Goal: Information Seeking & Learning: Find specific fact

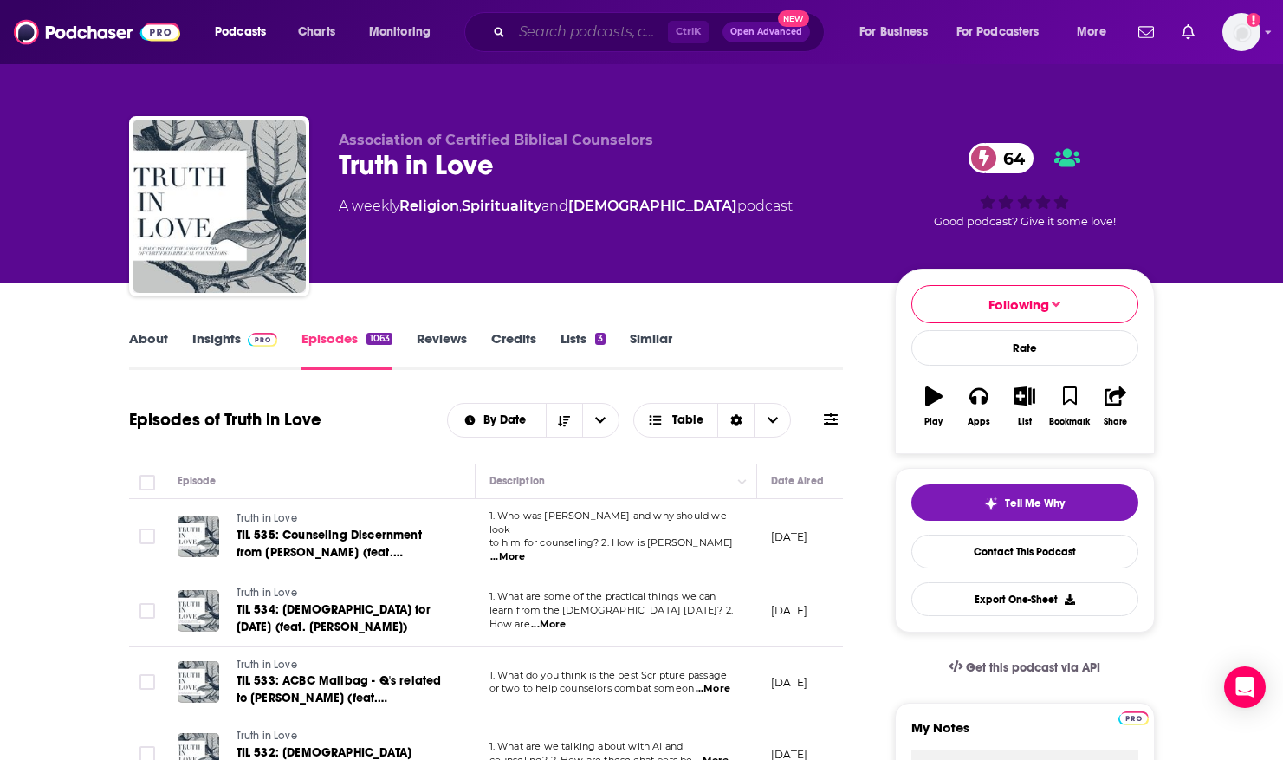
click at [541, 40] on input "Search podcasts, credits, & more..." at bounding box center [590, 32] width 156 height 28
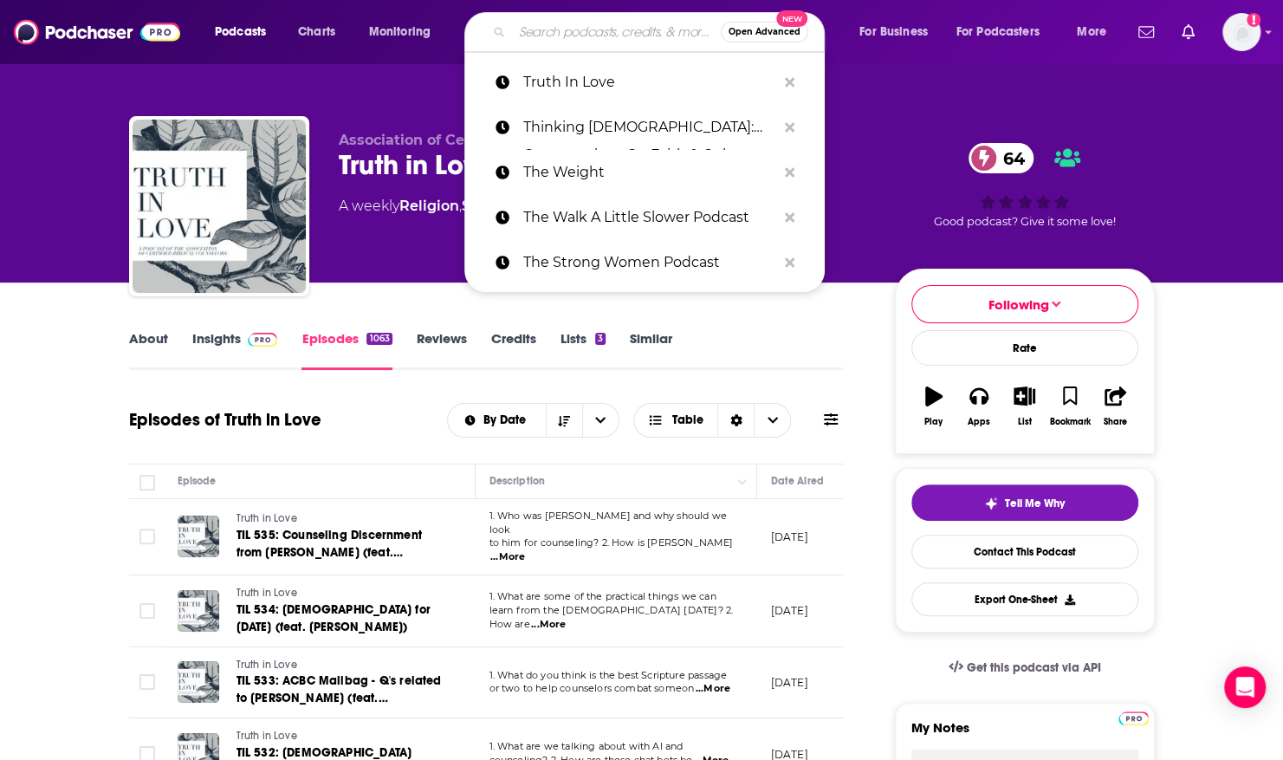
paste input "5–Minute Parenting"
type input "5–Minute Parenting"
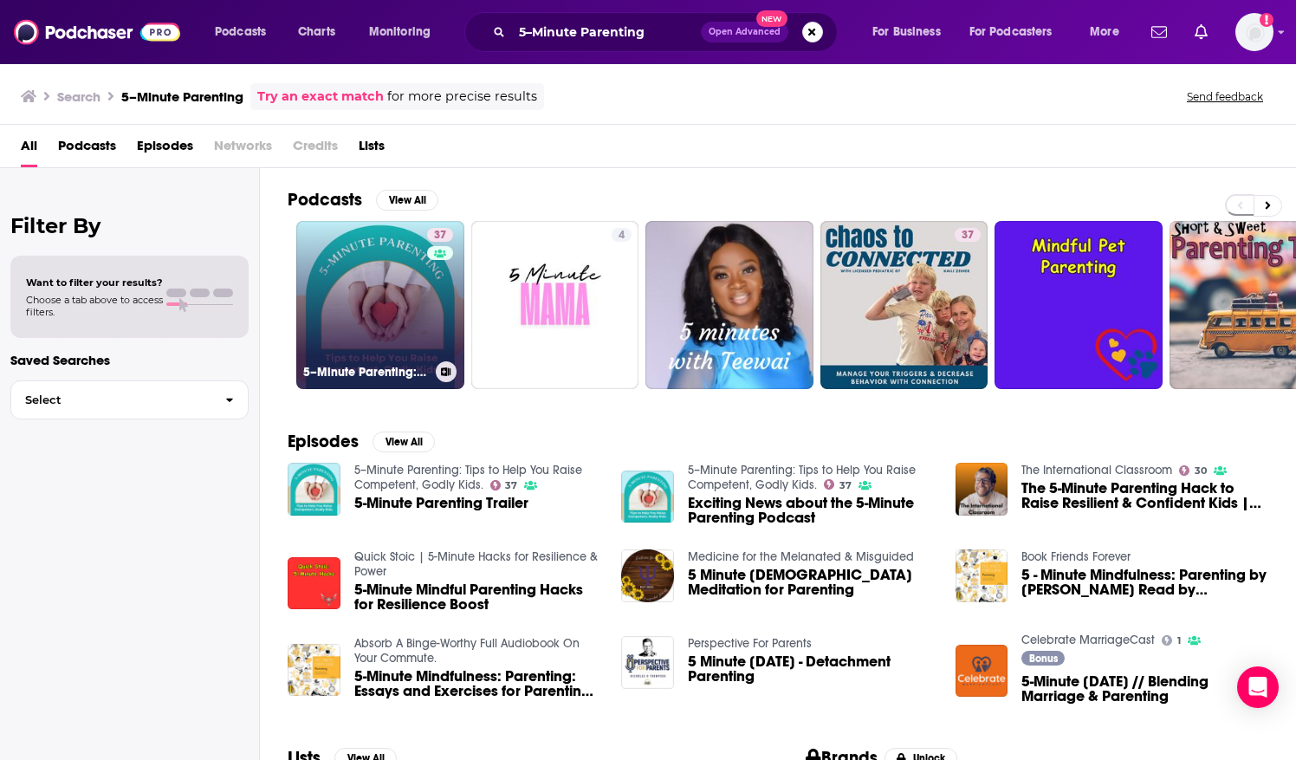
click at [407, 265] on link "37 5–Minute Parenting: Tips to Help You Raise Competent, Godly Kids." at bounding box center [380, 305] width 168 height 168
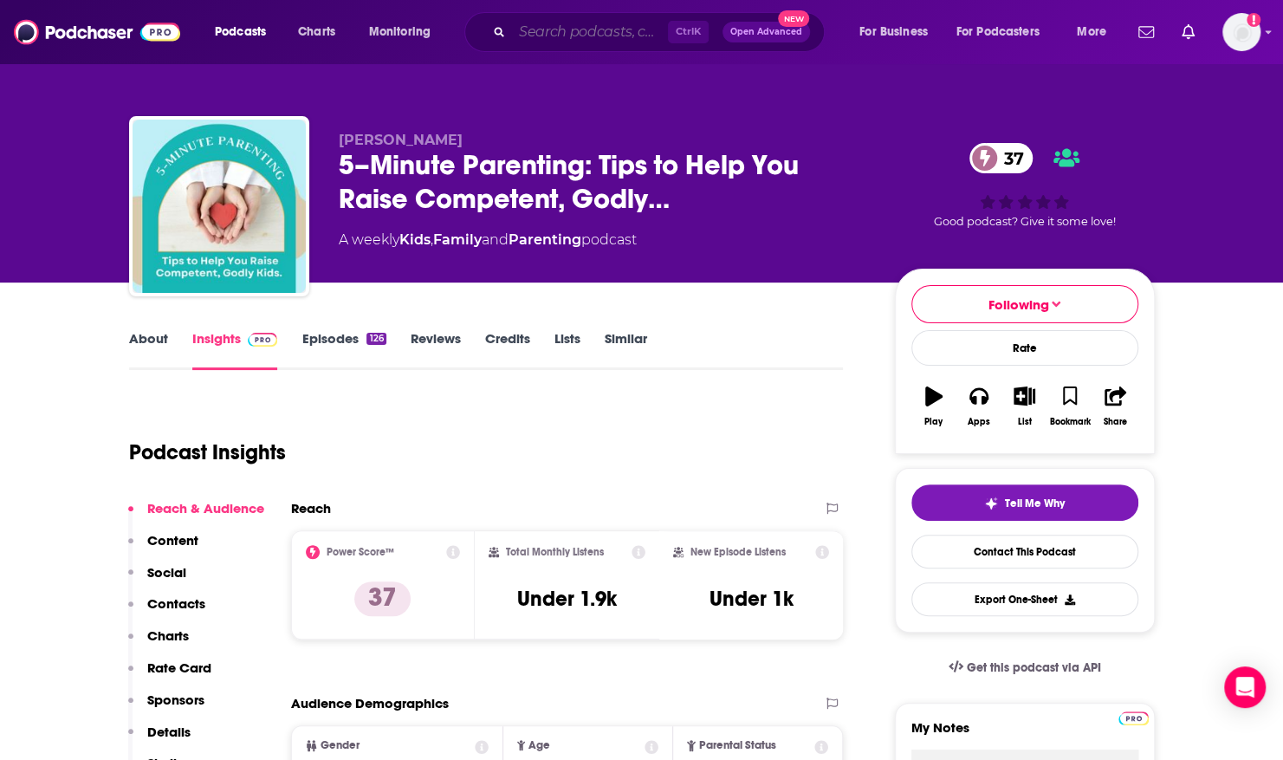
click at [528, 33] on input "Search podcasts, credits, & more..." at bounding box center [590, 32] width 156 height 28
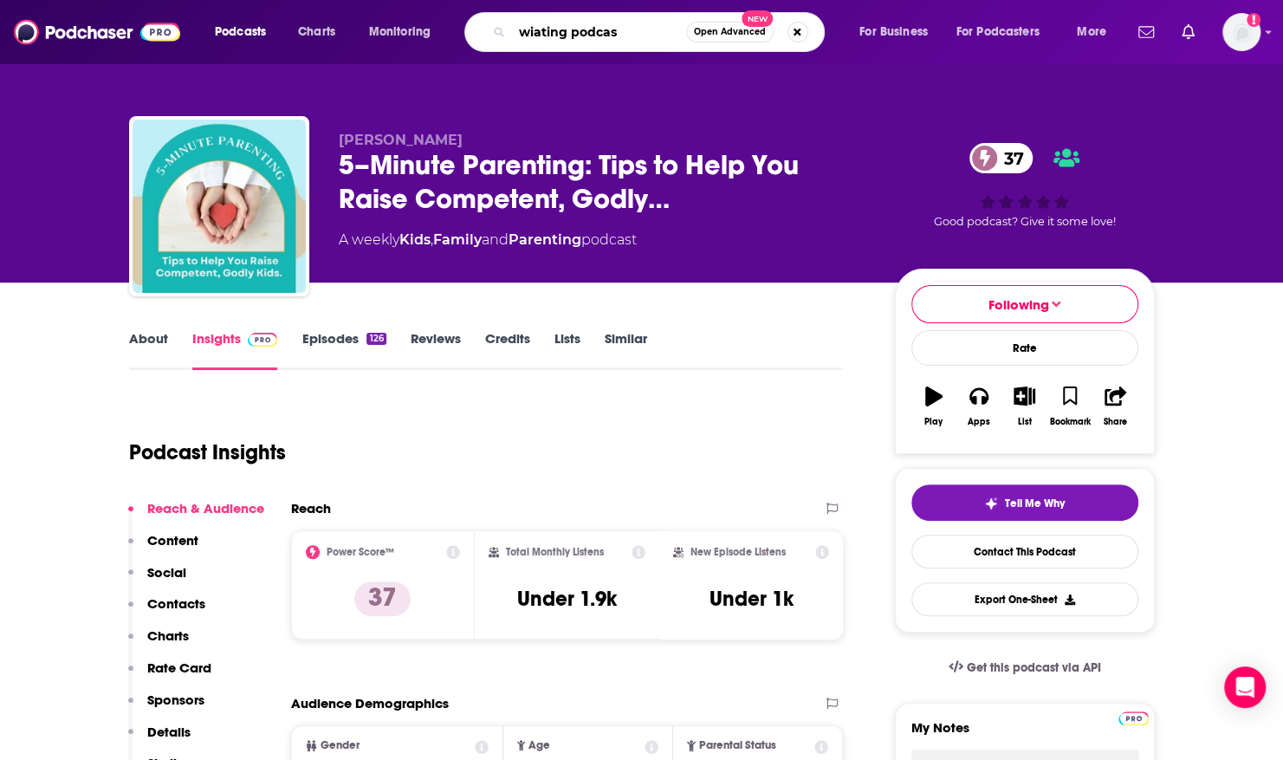
type input "wiating podcast"
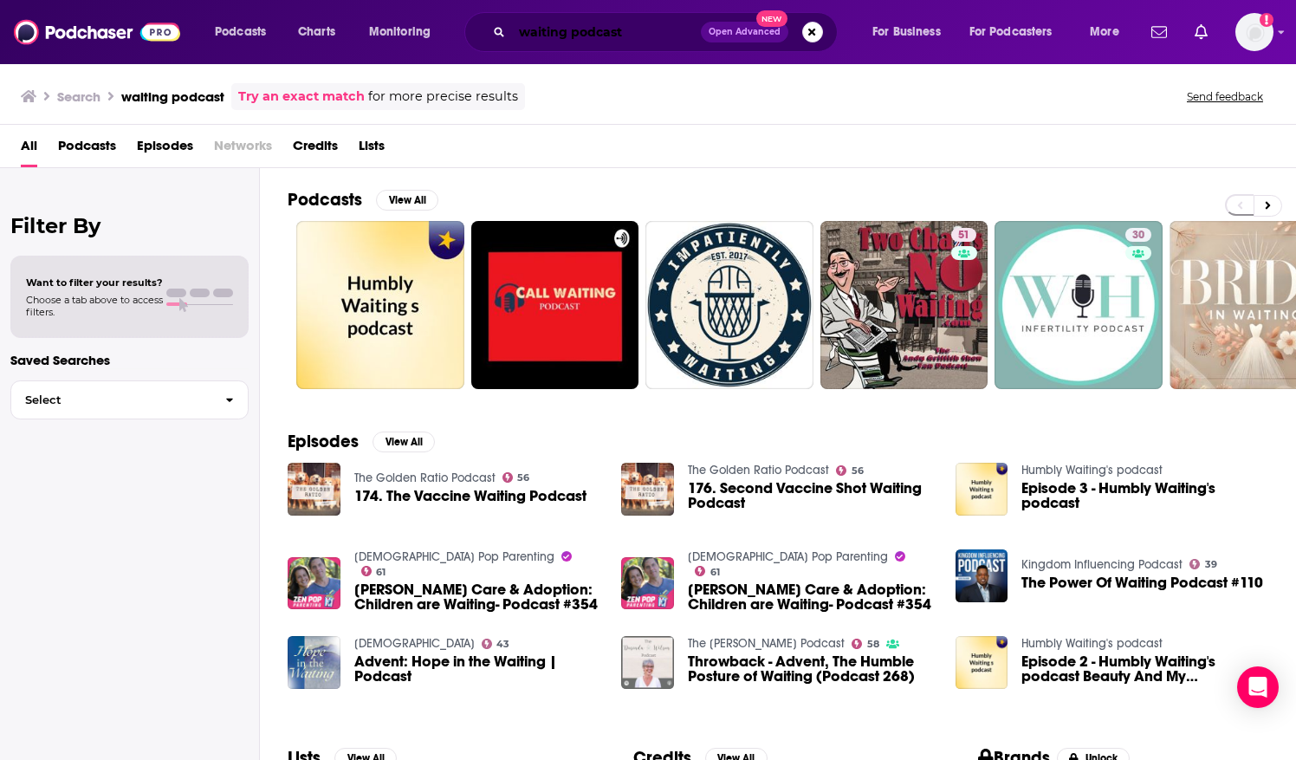
click at [637, 39] on input "waiting podcast" at bounding box center [606, 32] width 189 height 28
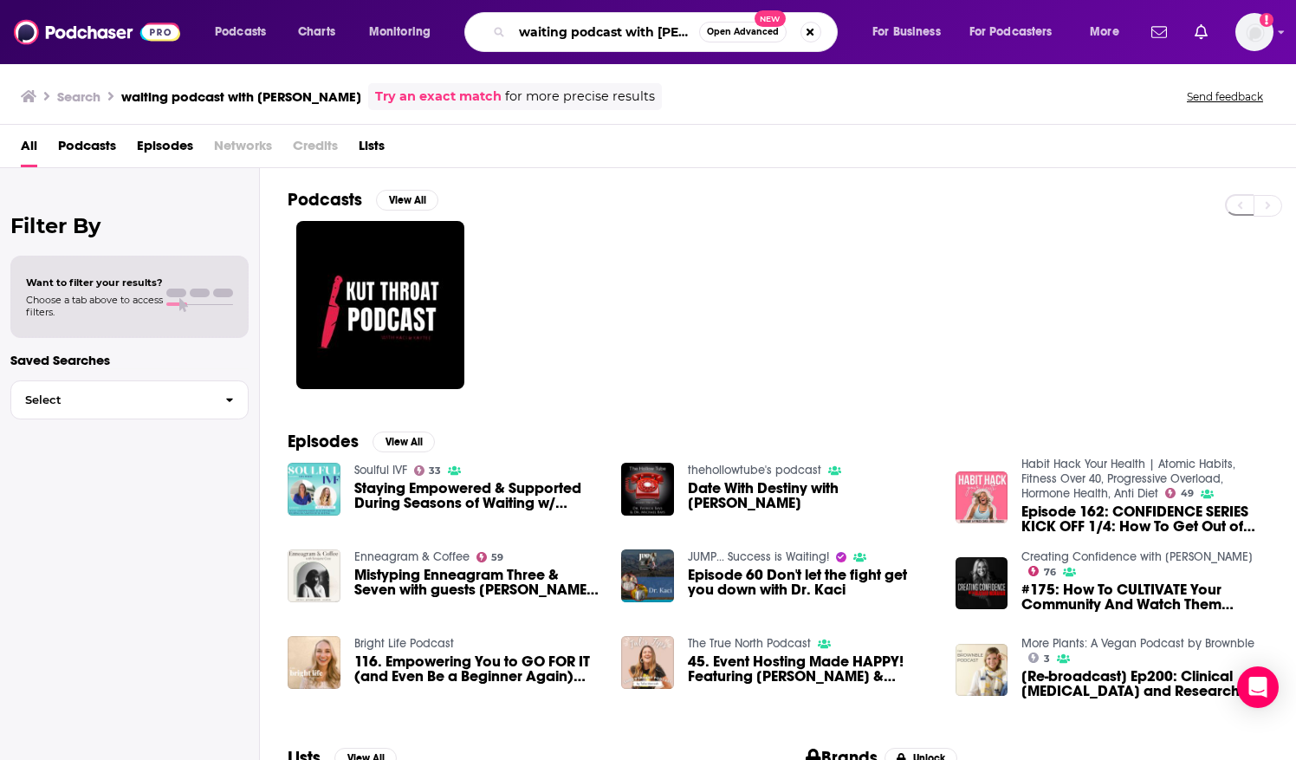
click at [546, 29] on input "waiting podcast with kaci" at bounding box center [605, 32] width 187 height 28
drag, startPoint x: 522, startPoint y: 33, endPoint x: 739, endPoint y: 20, distance: 217.8
click at [739, 20] on div "waiting podcast with kaci Open Advanced New" at bounding box center [650, 32] width 373 height 40
paste input "Influence With Boldness with Kaci Nicole”. Apple Podcasts +1"
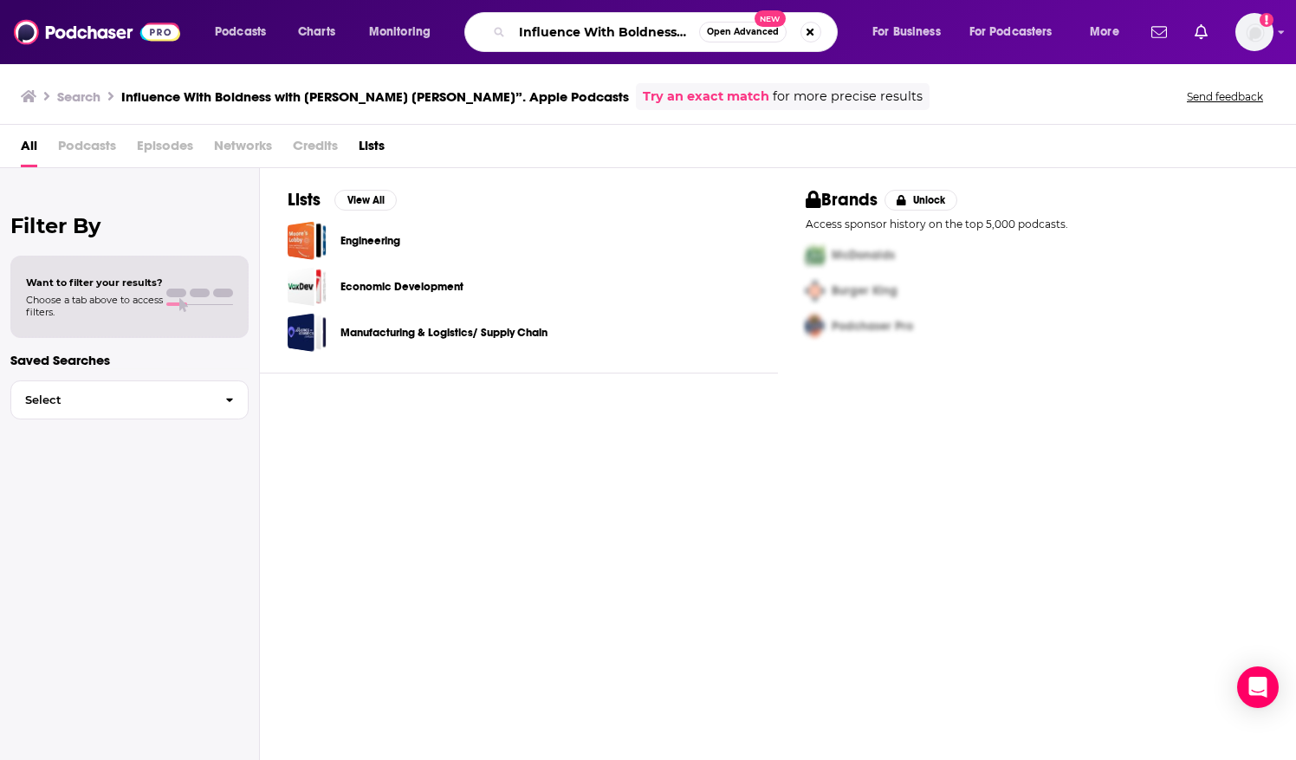
click at [645, 36] on input "Influence With Boldness with Kaci Nicole”. Apple Podcasts" at bounding box center [605, 32] width 187 height 28
click at [620, 37] on input "Influence With Boldness with Kaci Nicole”. Apple Podcasts" at bounding box center [605, 32] width 187 height 28
type input "Influence With Boldness with Kaci Nicole"
